Goal: Information Seeking & Learning: Learn about a topic

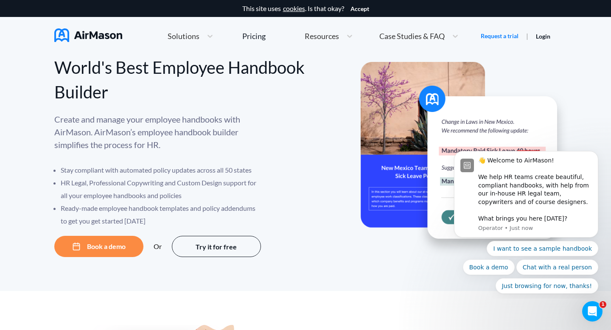
scroll to position [18, 0]
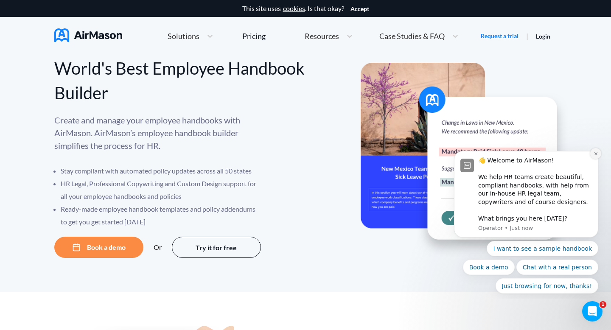
click at [595, 152] on icon "Dismiss notification" at bounding box center [595, 153] width 5 height 5
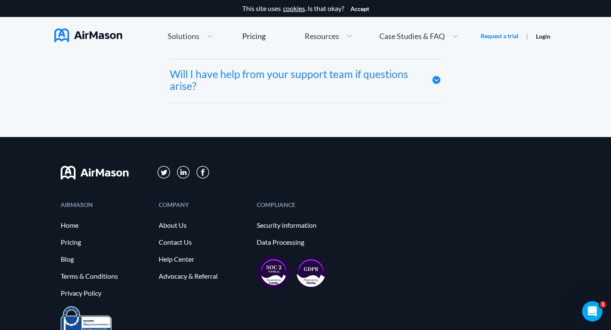
scroll to position [4683, 0]
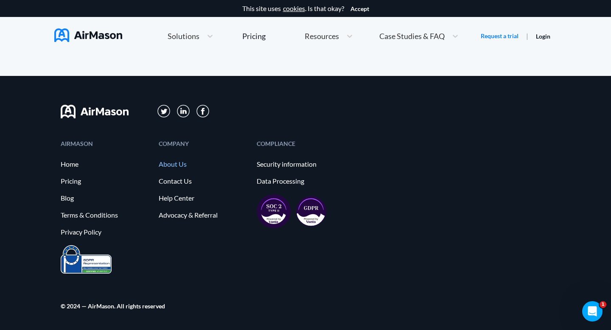
click at [159, 163] on link "About Us" at bounding box center [203, 164] width 89 height 8
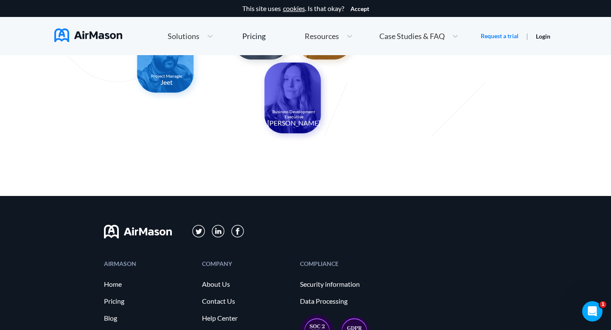
scroll to position [921, 0]
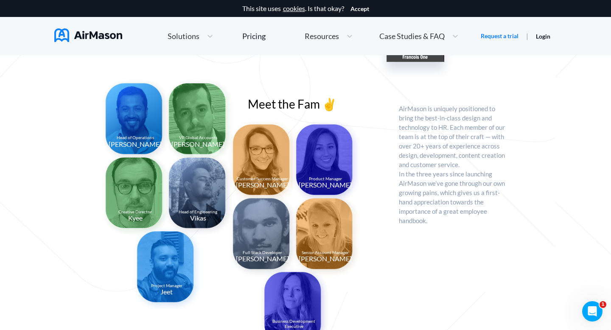
scroll to position [948, 0]
